Goal: Information Seeking & Learning: Find specific page/section

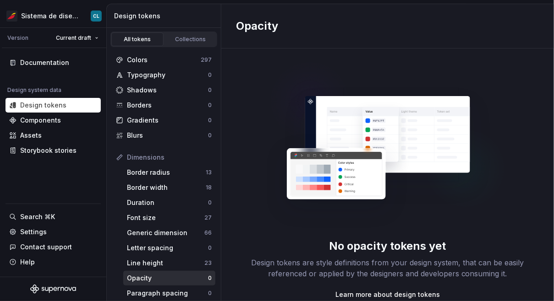
scroll to position [186, 0]
click at [89, 38] on html "Sistema de diseño Iberia CL Version Current draft Documentation Design system d…" at bounding box center [277, 150] width 554 height 301
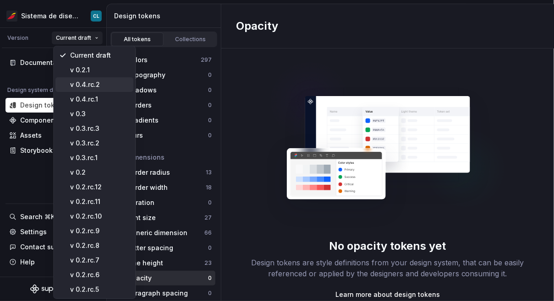
click at [83, 89] on div "v 0.4.rc.2" at bounding box center [100, 84] width 60 height 9
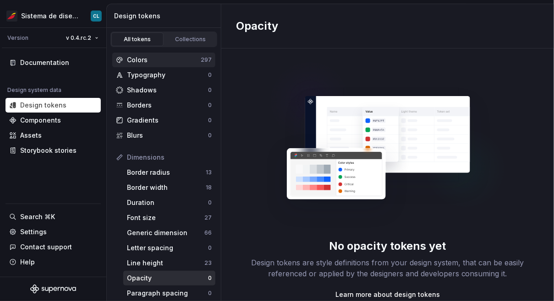
click at [174, 60] on div "Colors" at bounding box center [164, 59] width 74 height 9
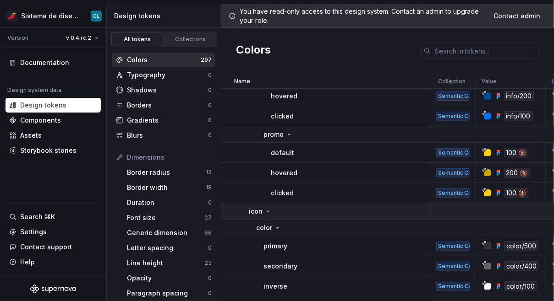
scroll to position [948, 0]
